Goal: Entertainment & Leisure: Consume media (video, audio)

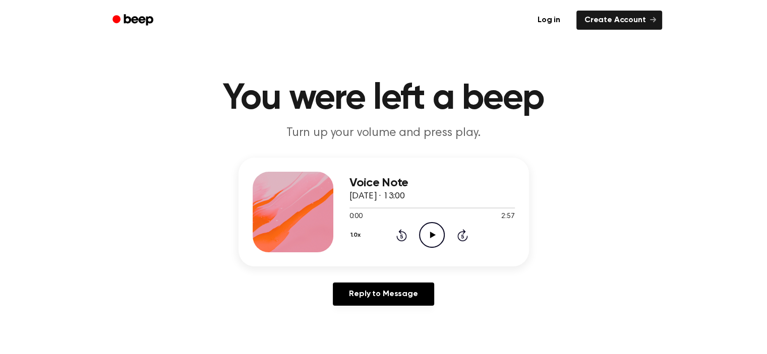
click at [462, 236] on icon "Skip 5 seconds" at bounding box center [462, 235] width 11 height 13
click at [461, 236] on icon "Skip 5 seconds" at bounding box center [462, 235] width 11 height 13
click at [405, 238] on icon at bounding box center [401, 235] width 11 height 12
click at [403, 237] on icon "Rewind 5 seconds" at bounding box center [401, 235] width 11 height 13
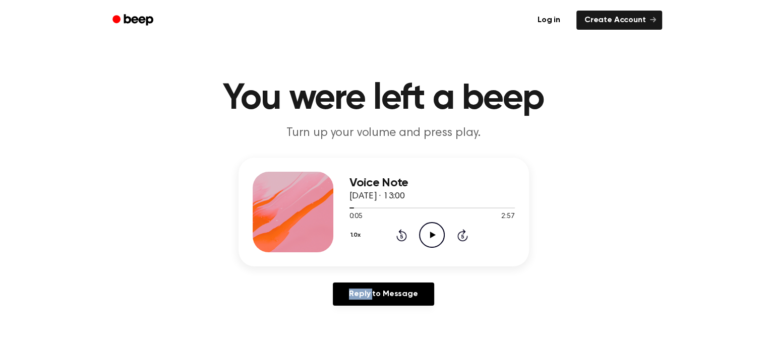
click at [403, 237] on icon "Rewind 5 seconds" at bounding box center [401, 235] width 11 height 13
click at [402, 236] on icon at bounding box center [401, 236] width 3 height 4
drag, startPoint x: 363, startPoint y: 207, endPoint x: 329, endPoint y: 216, distance: 36.0
click at [329, 216] on div "Voice Note [DATE] · 13:00 0:00 2:57 Your browser does not support the [object O…" at bounding box center [383, 212] width 290 height 109
click at [425, 235] on icon "Play Audio" at bounding box center [432, 235] width 26 height 26
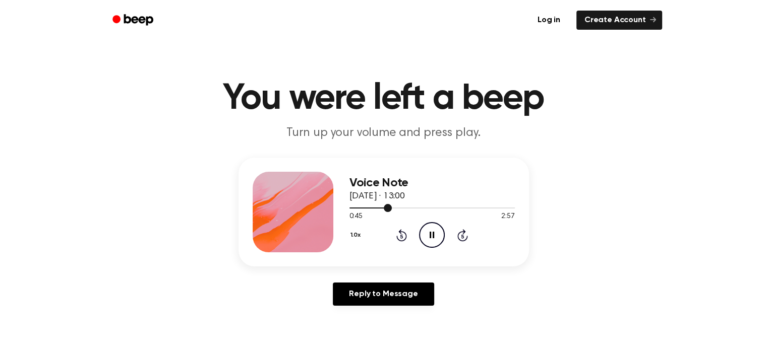
click at [438, 208] on div at bounding box center [431, 208] width 165 height 1
click at [458, 206] on div at bounding box center [431, 208] width 165 height 8
click at [431, 235] on icon "Pause Audio" at bounding box center [432, 235] width 26 height 26
click at [433, 232] on icon "Play Audio" at bounding box center [432, 235] width 26 height 26
click at [428, 226] on icon "Pause Audio" at bounding box center [432, 235] width 26 height 26
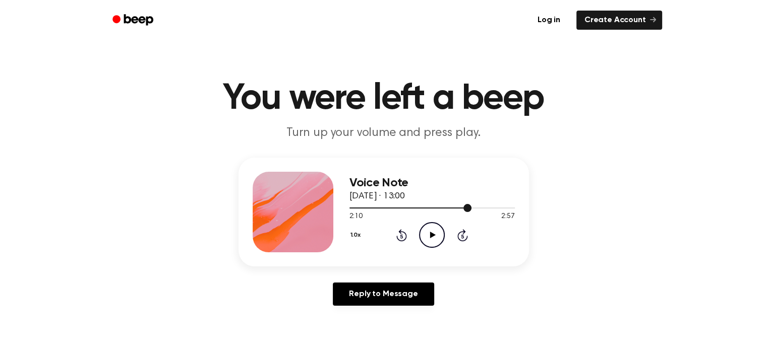
click at [460, 207] on div at bounding box center [431, 208] width 165 height 8
click at [436, 233] on icon "Play Audio" at bounding box center [432, 235] width 26 height 26
click at [435, 226] on icon "Pause Audio" at bounding box center [432, 235] width 26 height 26
click at [444, 240] on icon "Play Audio" at bounding box center [432, 235] width 26 height 26
click at [435, 231] on icon "Pause Audio" at bounding box center [432, 235] width 26 height 26
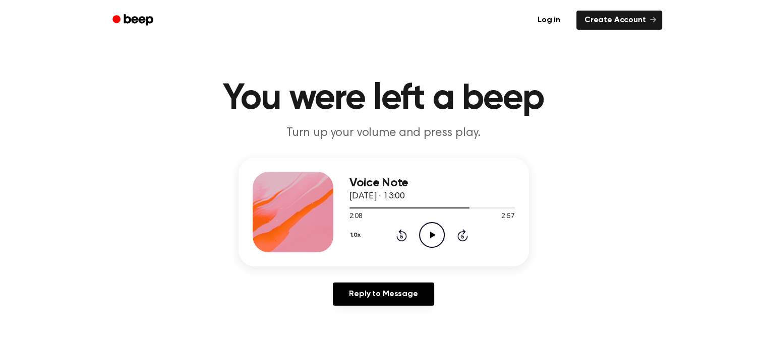
click at [426, 237] on icon "Play Audio" at bounding box center [432, 235] width 26 height 26
click at [430, 235] on icon at bounding box center [432, 235] width 5 height 7
click at [434, 226] on icon "Play Audio" at bounding box center [432, 235] width 26 height 26
click at [458, 210] on div at bounding box center [431, 208] width 165 height 8
click at [435, 231] on icon "Pause Audio" at bounding box center [432, 235] width 26 height 26
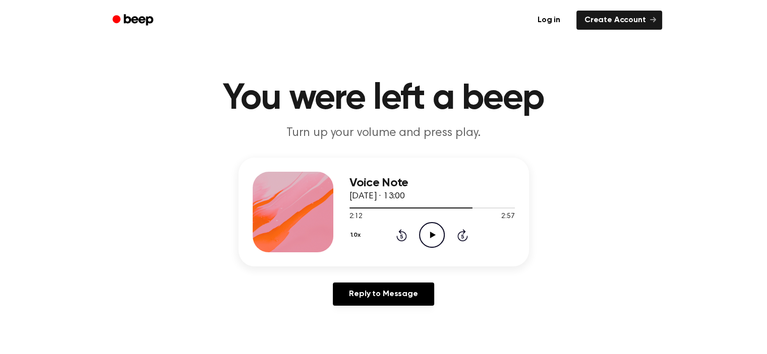
click at [435, 231] on icon "Play Audio" at bounding box center [432, 235] width 26 height 26
click at [435, 231] on icon "Pause Audio" at bounding box center [432, 235] width 26 height 26
click at [463, 209] on div at bounding box center [431, 208] width 165 height 8
click at [434, 240] on icon "Play Audio" at bounding box center [432, 235] width 26 height 26
click at [425, 235] on icon "Pause Audio" at bounding box center [432, 235] width 26 height 26
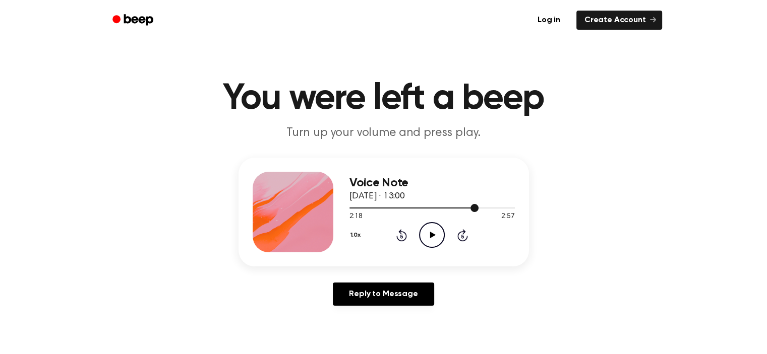
click at [466, 210] on div at bounding box center [431, 208] width 165 height 8
click at [438, 232] on icon "Play Audio" at bounding box center [432, 235] width 26 height 26
click at [432, 242] on icon "Pause Audio" at bounding box center [432, 235] width 26 height 26
click at [442, 235] on icon "Play Audio" at bounding box center [432, 235] width 26 height 26
click at [442, 235] on icon "Pause Audio" at bounding box center [432, 235] width 26 height 26
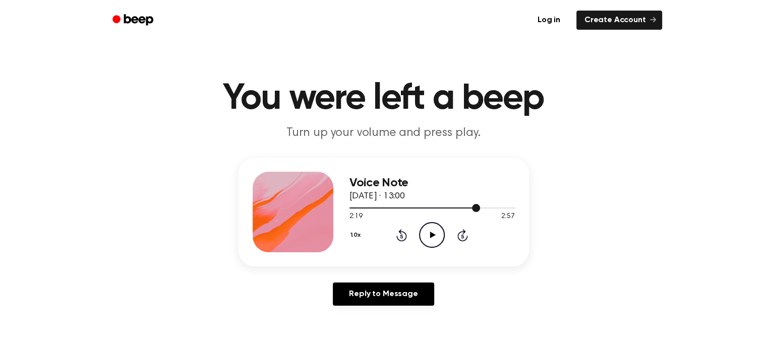
click at [469, 209] on div at bounding box center [431, 208] width 165 height 8
click at [430, 233] on icon at bounding box center [433, 235] width 6 height 7
click at [436, 235] on icon "Pause Audio" at bounding box center [432, 235] width 26 height 26
click at [427, 232] on icon "Play Audio" at bounding box center [432, 235] width 26 height 26
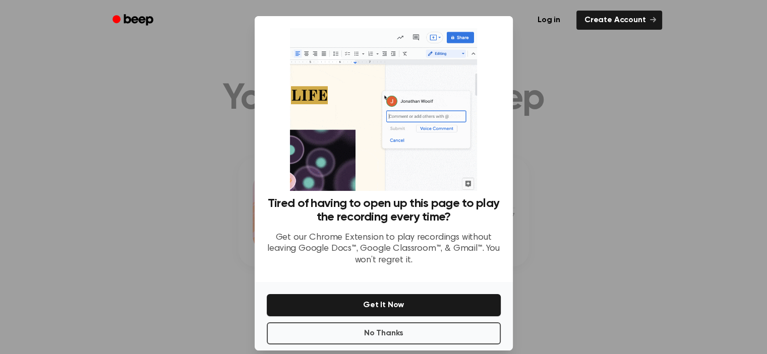
click at [570, 226] on div at bounding box center [383, 177] width 767 height 354
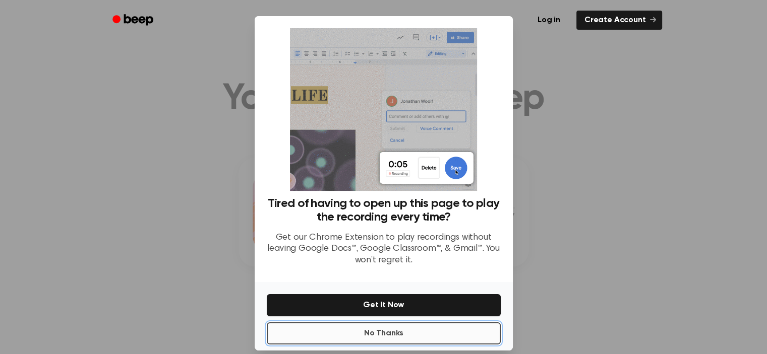
click at [396, 335] on button "No Thanks" at bounding box center [384, 334] width 234 height 22
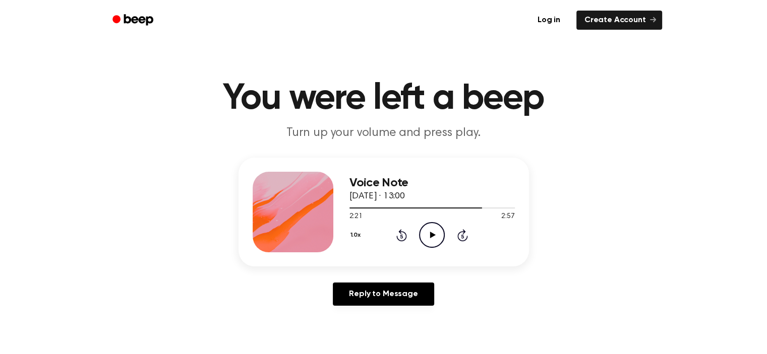
click at [431, 234] on icon at bounding box center [433, 235] width 6 height 7
click at [472, 209] on div at bounding box center [431, 208] width 165 height 8
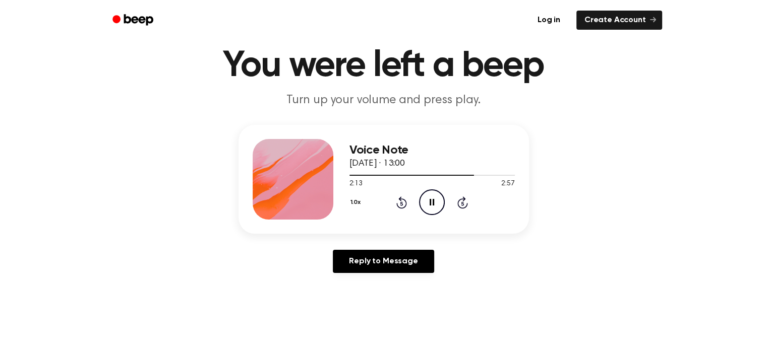
scroll to position [50, 0]
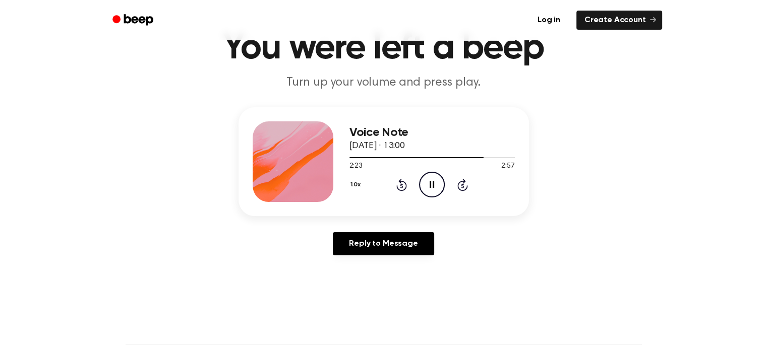
click at [430, 181] on icon "Pause Audio" at bounding box center [432, 185] width 26 height 26
click at [425, 210] on div "Voice Note [DATE] · 13:00 2:24 2:57 Your browser does not support the [object O…" at bounding box center [383, 161] width 290 height 109
click at [435, 185] on icon at bounding box center [433, 184] width 6 height 7
click at [472, 157] on div at bounding box center [417, 157] width 137 height 1
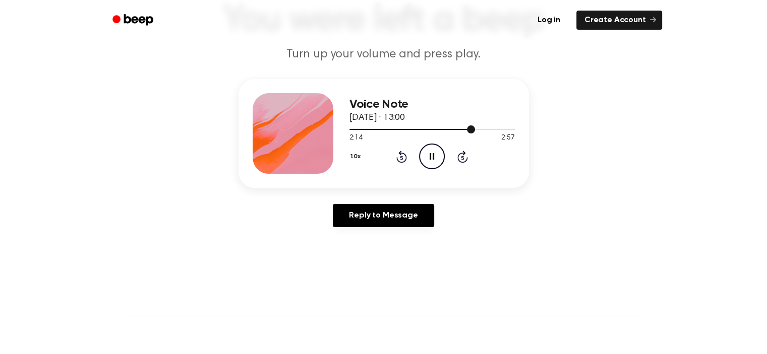
scroll to position [101, 0]
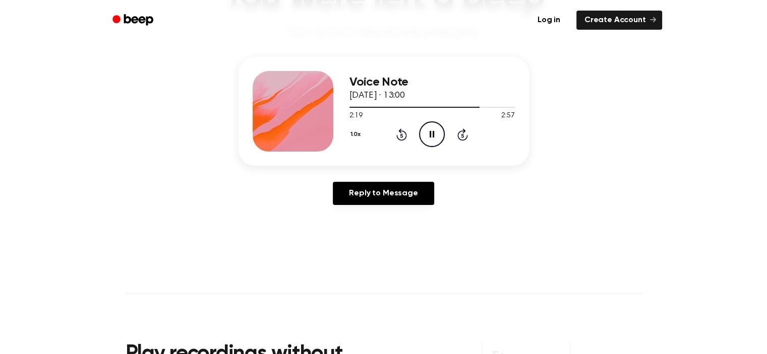
click at [427, 133] on icon "Pause Audio" at bounding box center [432, 135] width 26 height 26
click at [429, 135] on icon "Play Audio" at bounding box center [432, 135] width 26 height 26
click at [427, 136] on icon "Pause Audio" at bounding box center [432, 135] width 26 height 26
click at [423, 134] on icon "Play Audio" at bounding box center [432, 135] width 26 height 26
click at [439, 124] on icon "Pause Audio" at bounding box center [432, 135] width 26 height 26
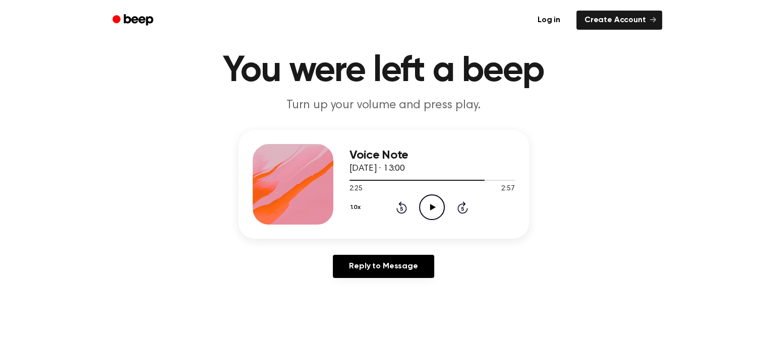
scroll to position [0, 0]
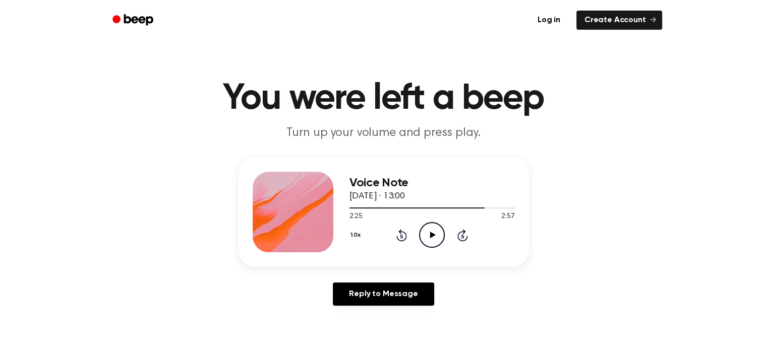
click at [426, 235] on icon "Play Audio" at bounding box center [432, 235] width 26 height 26
click at [463, 208] on div at bounding box center [428, 208] width 159 height 1
click at [471, 208] on div at bounding box center [431, 208] width 165 height 1
click at [475, 208] on div at bounding box center [431, 208] width 165 height 1
click at [479, 206] on div at bounding box center [431, 208] width 165 height 8
